Goal: Navigation & Orientation: Understand site structure

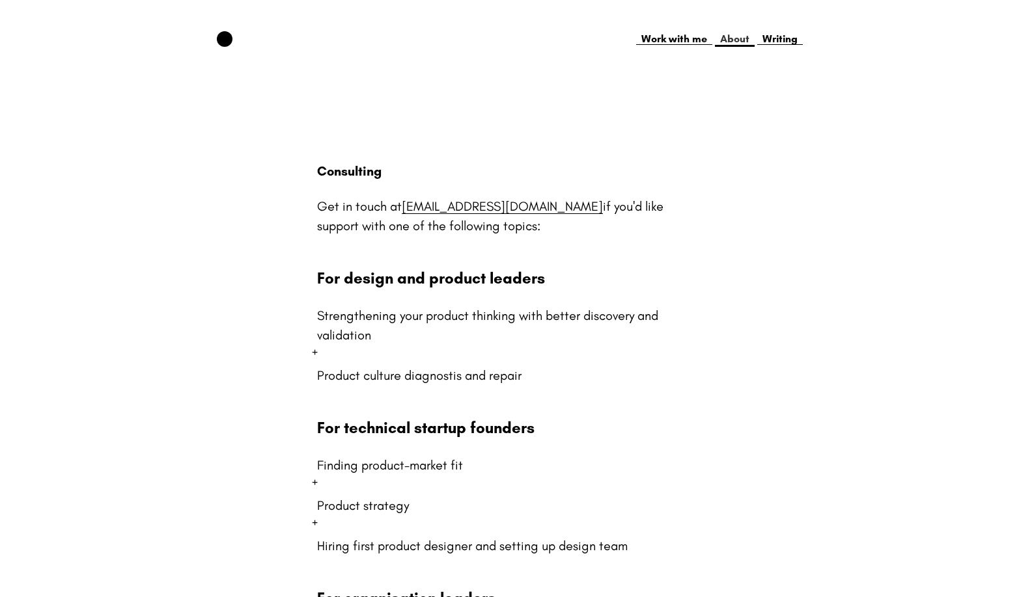
click at [732, 36] on link "About" at bounding box center [735, 39] width 40 height 16
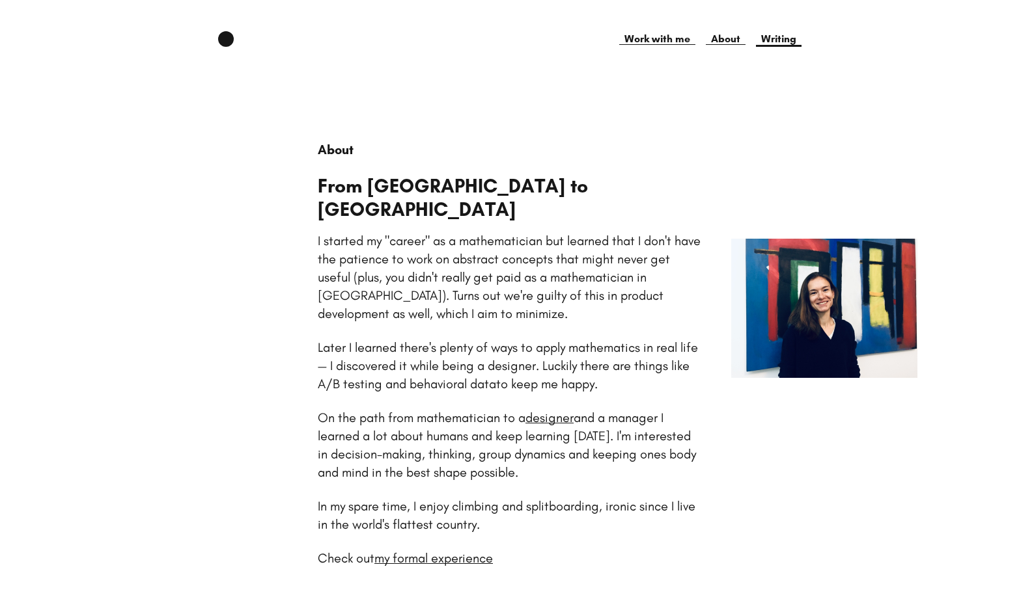
click at [774, 39] on link "Writing" at bounding box center [779, 39] width 46 height 16
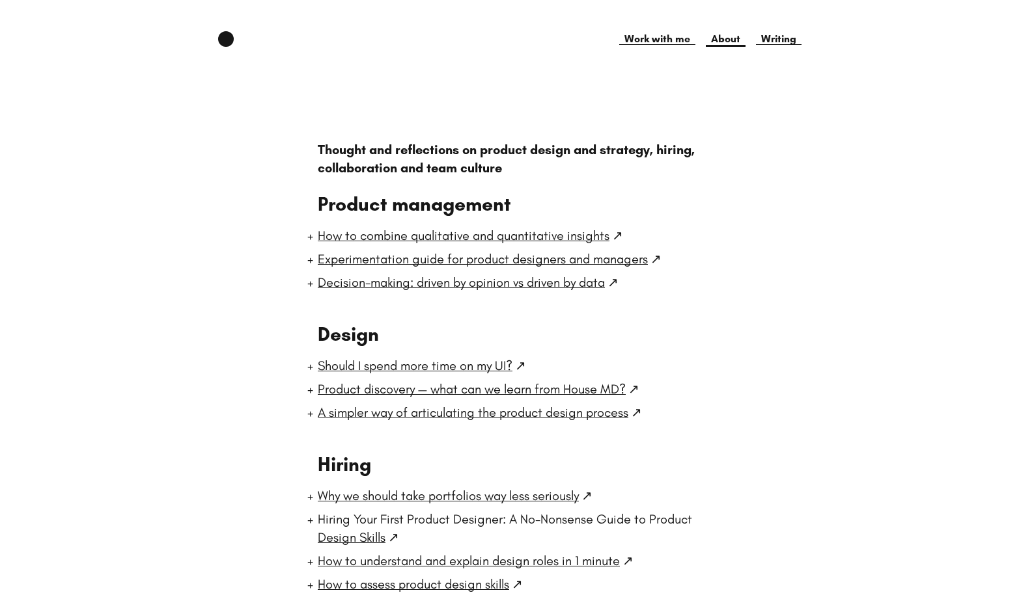
click at [731, 44] on link "About" at bounding box center [725, 39] width 40 height 16
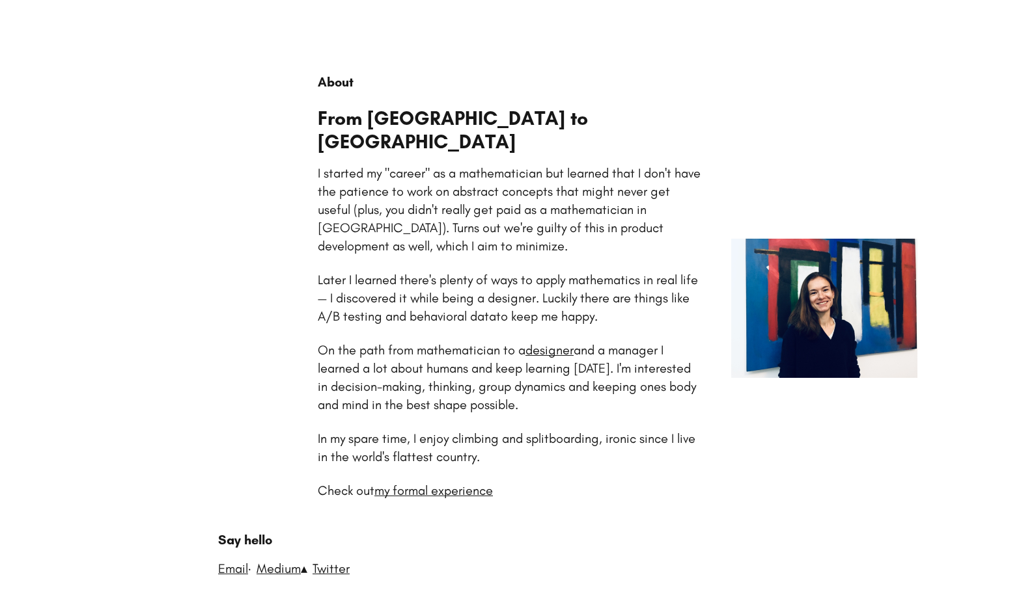
scroll to position [87, 0]
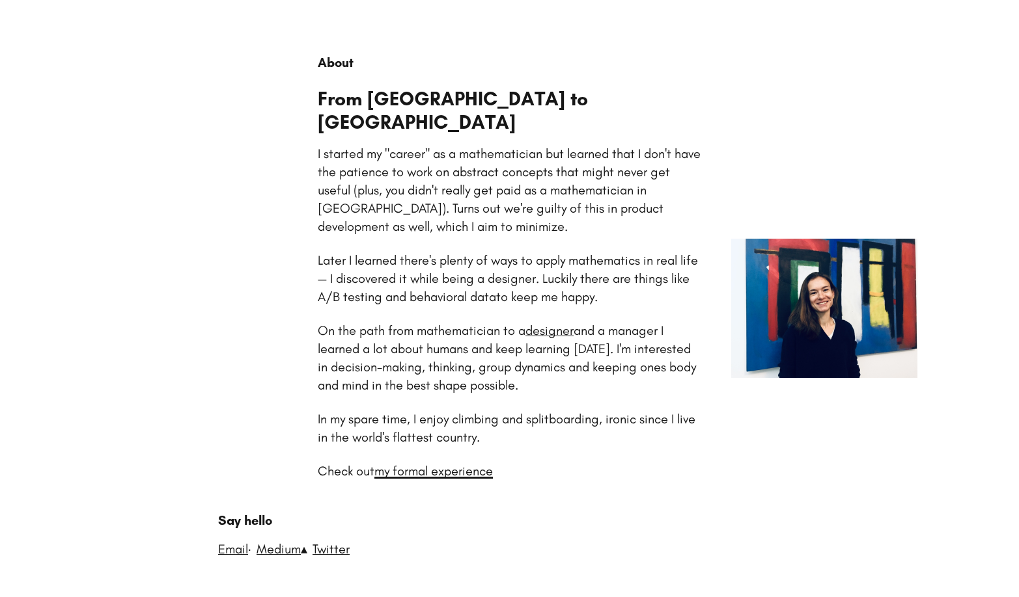
click at [491, 463] on link "my formal experience" at bounding box center [433, 471] width 118 height 16
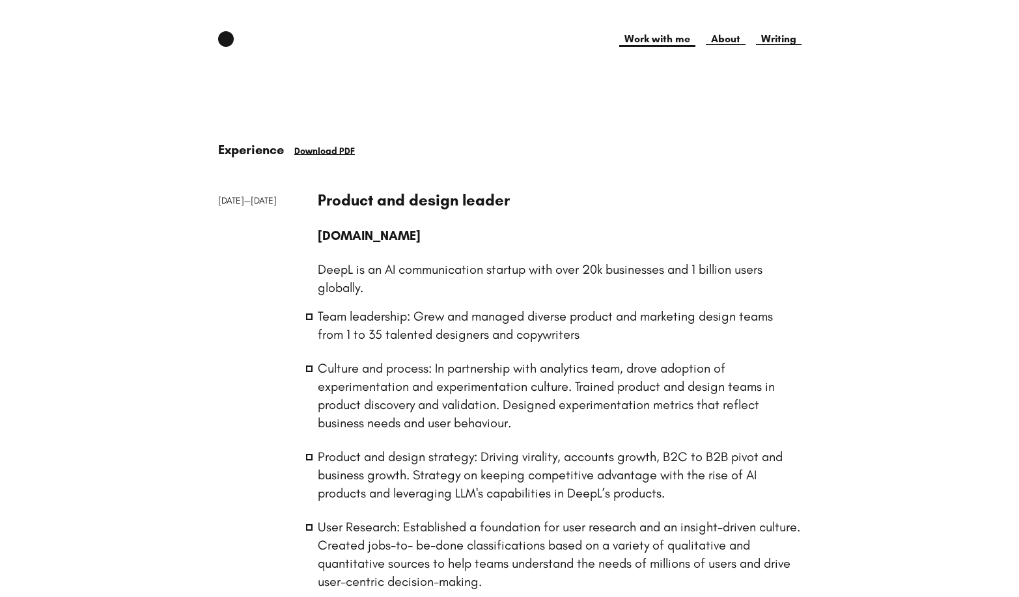
click at [649, 38] on link "Work with me" at bounding box center [657, 39] width 76 height 16
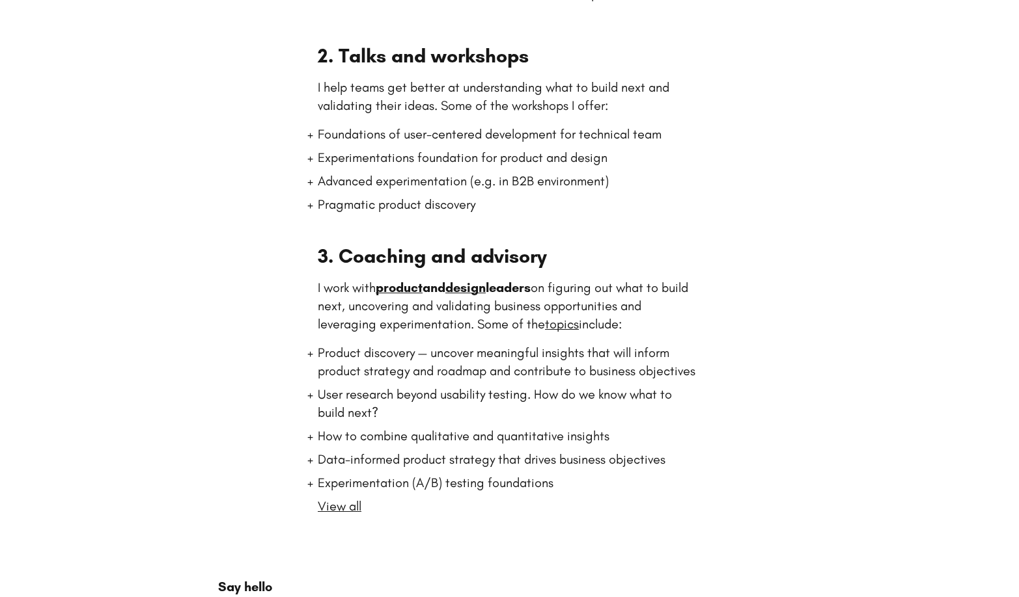
scroll to position [316, 0]
click at [336, 398] on li "User research beyond usability testing. How do we know what to build next?" at bounding box center [509, 405] width 383 height 36
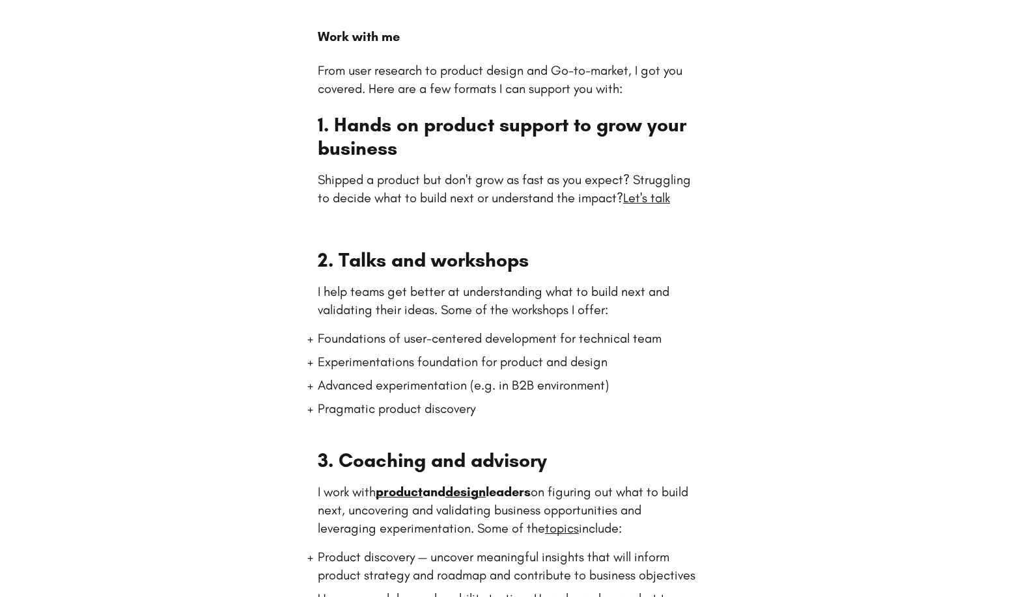
scroll to position [0, 0]
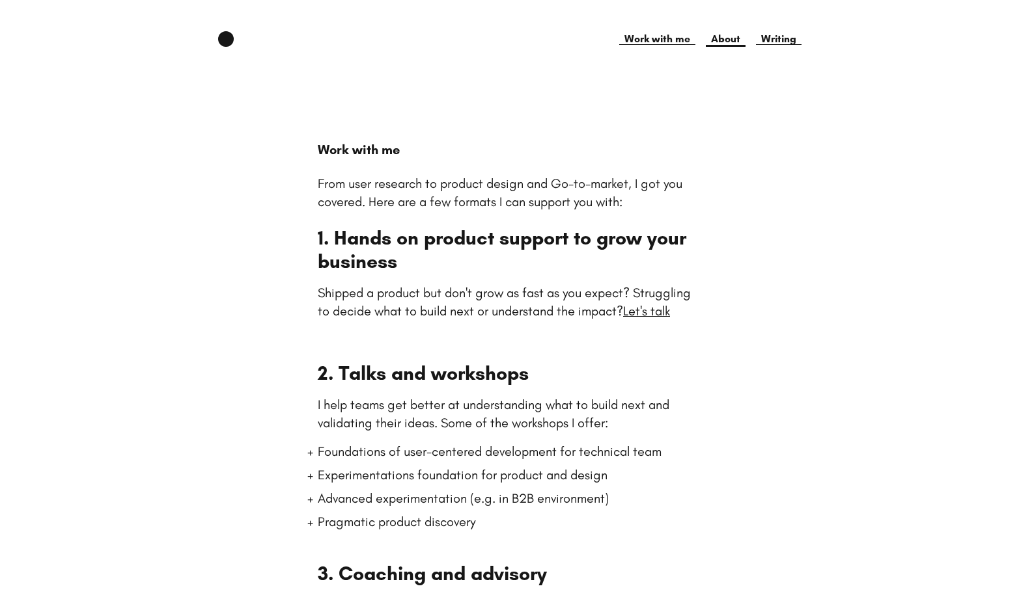
click at [726, 31] on html "Work with me About Writing Work with me From user research to product design an…" at bounding box center [509, 502] width 1019 height 1005
click at [726, 40] on link "About" at bounding box center [725, 39] width 40 height 16
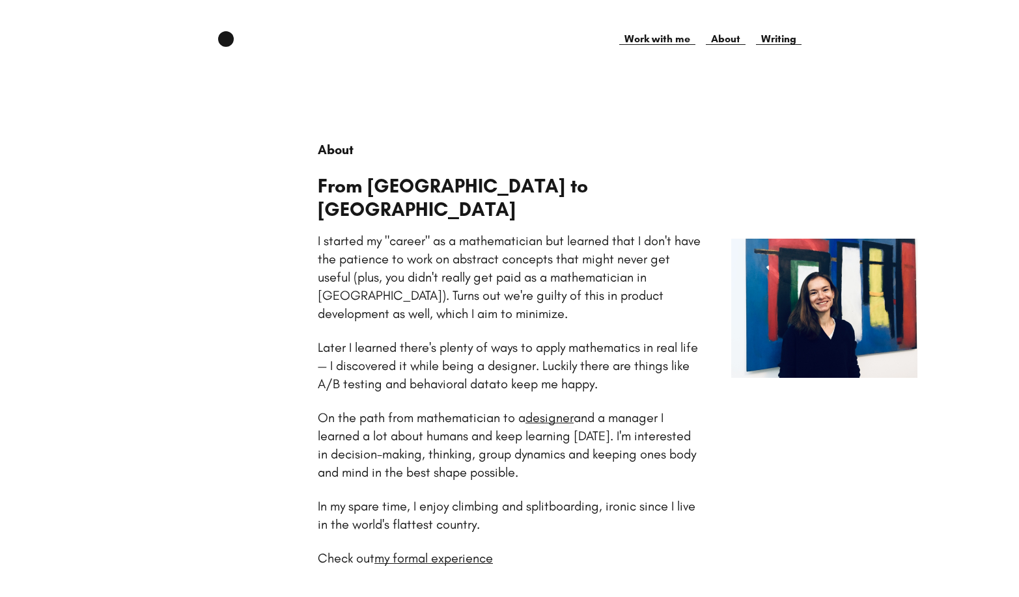
scroll to position [44, 0]
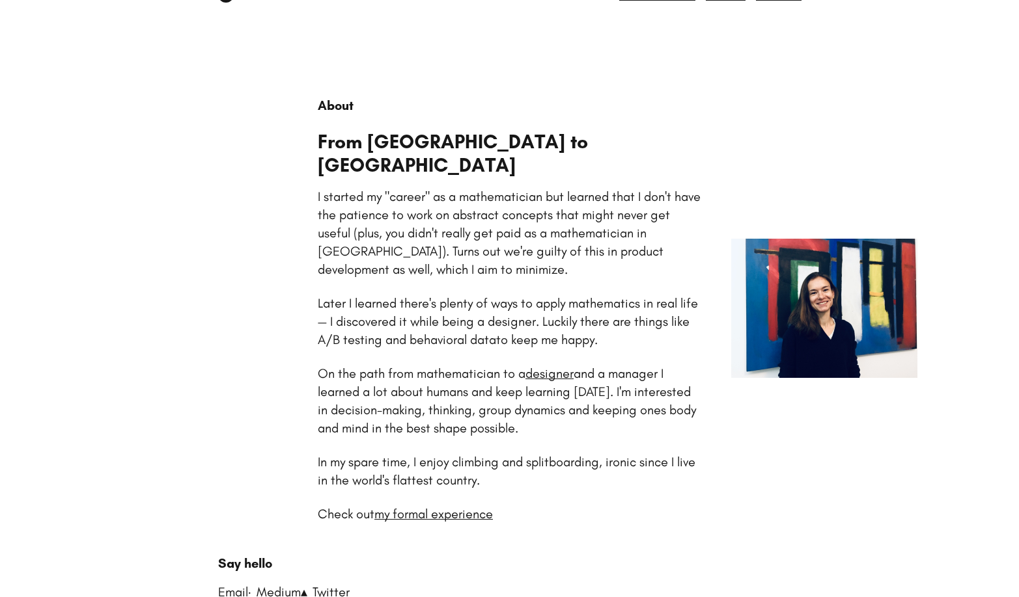
click at [472, 66] on div "Work with me About Writing About From [GEOGRAPHIC_DATA] to [GEOGRAPHIC_DATA] I …" at bounding box center [509, 310] width 583 height 646
